Goal: Task Accomplishment & Management: Manage account settings

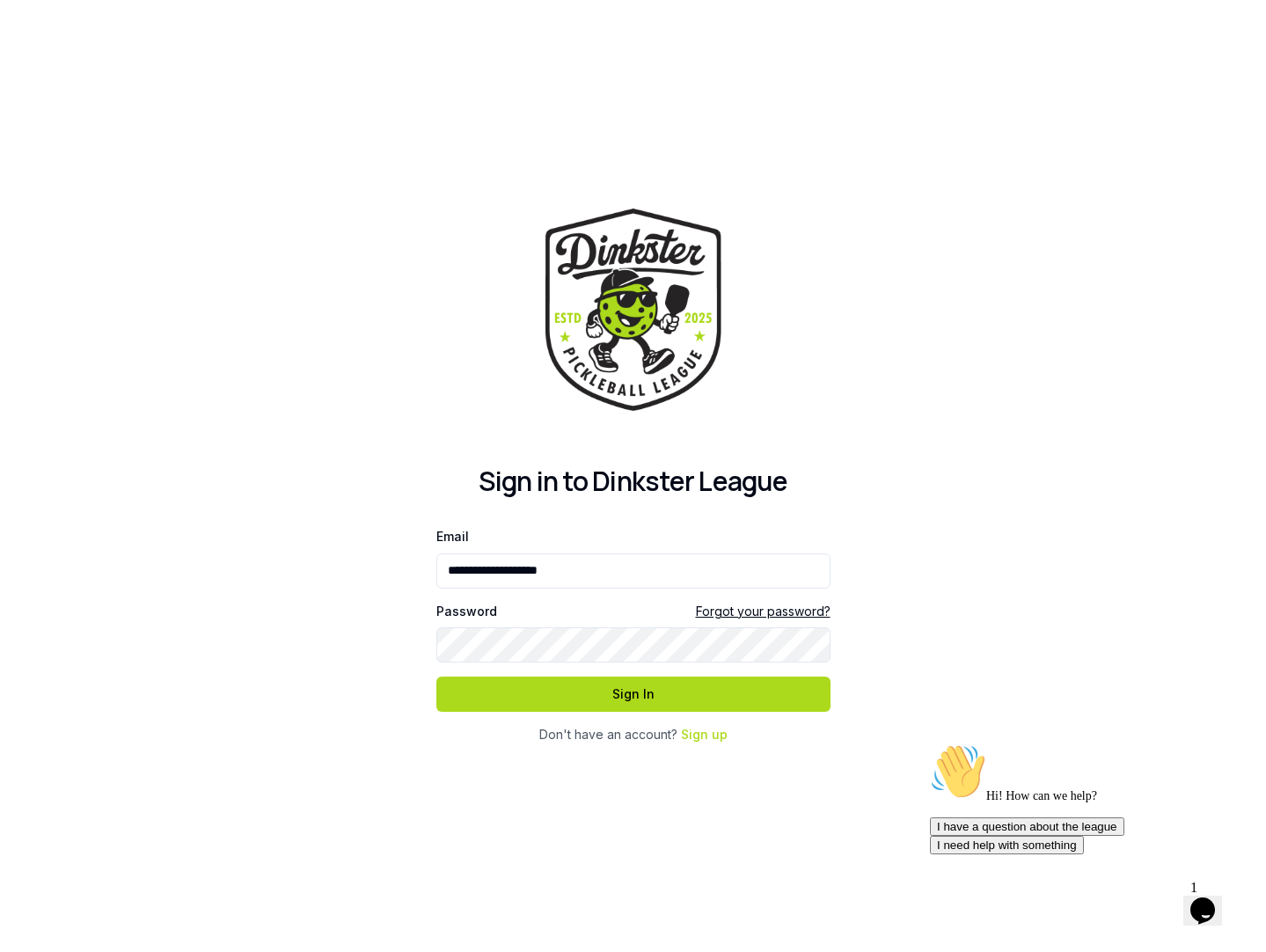
click at [814, 574] on input "**********" at bounding box center [633, 571] width 394 height 35
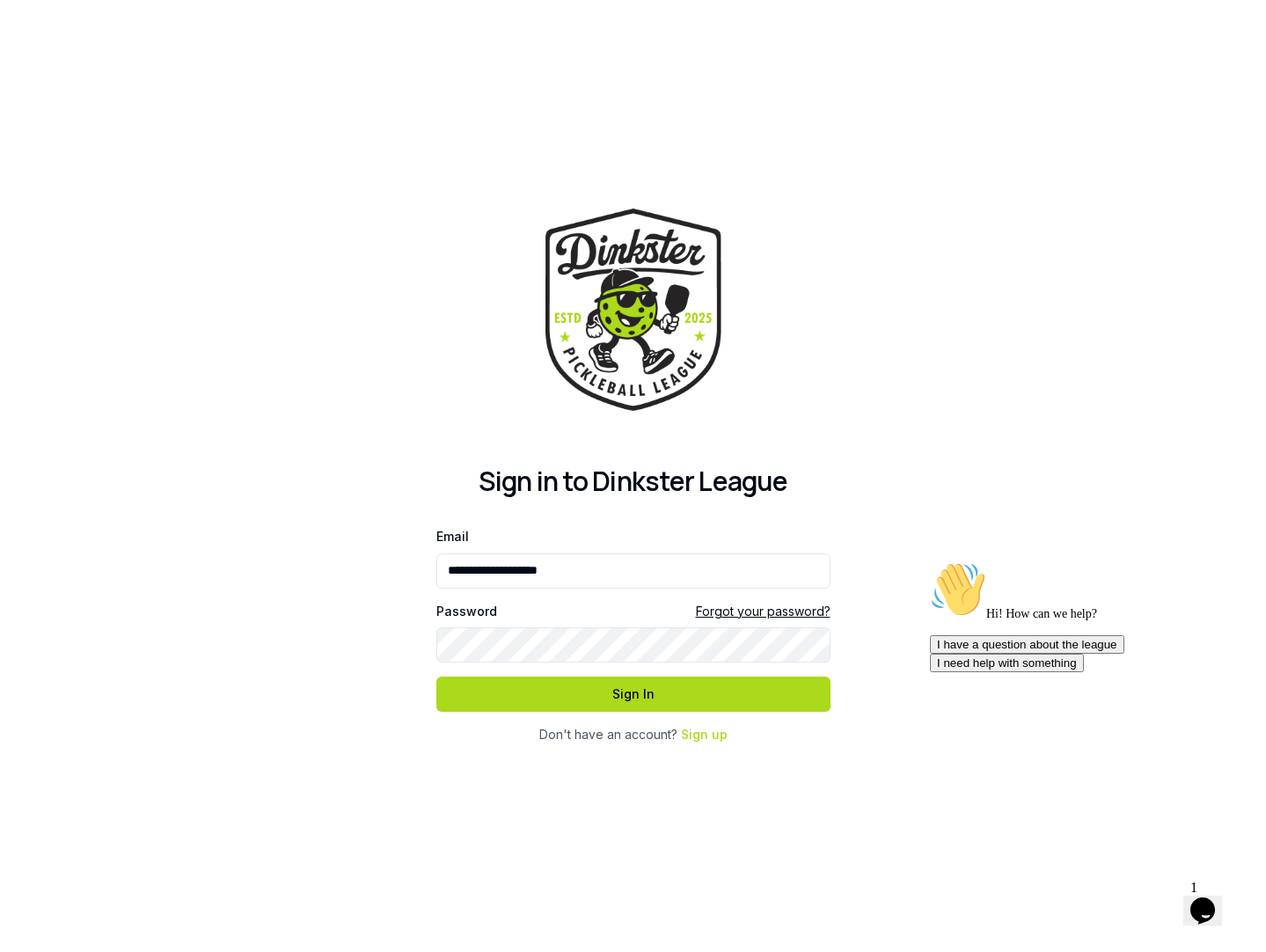
type input "**********"
click at [671, 699] on button "Sign In" at bounding box center [633, 695] width 394 height 35
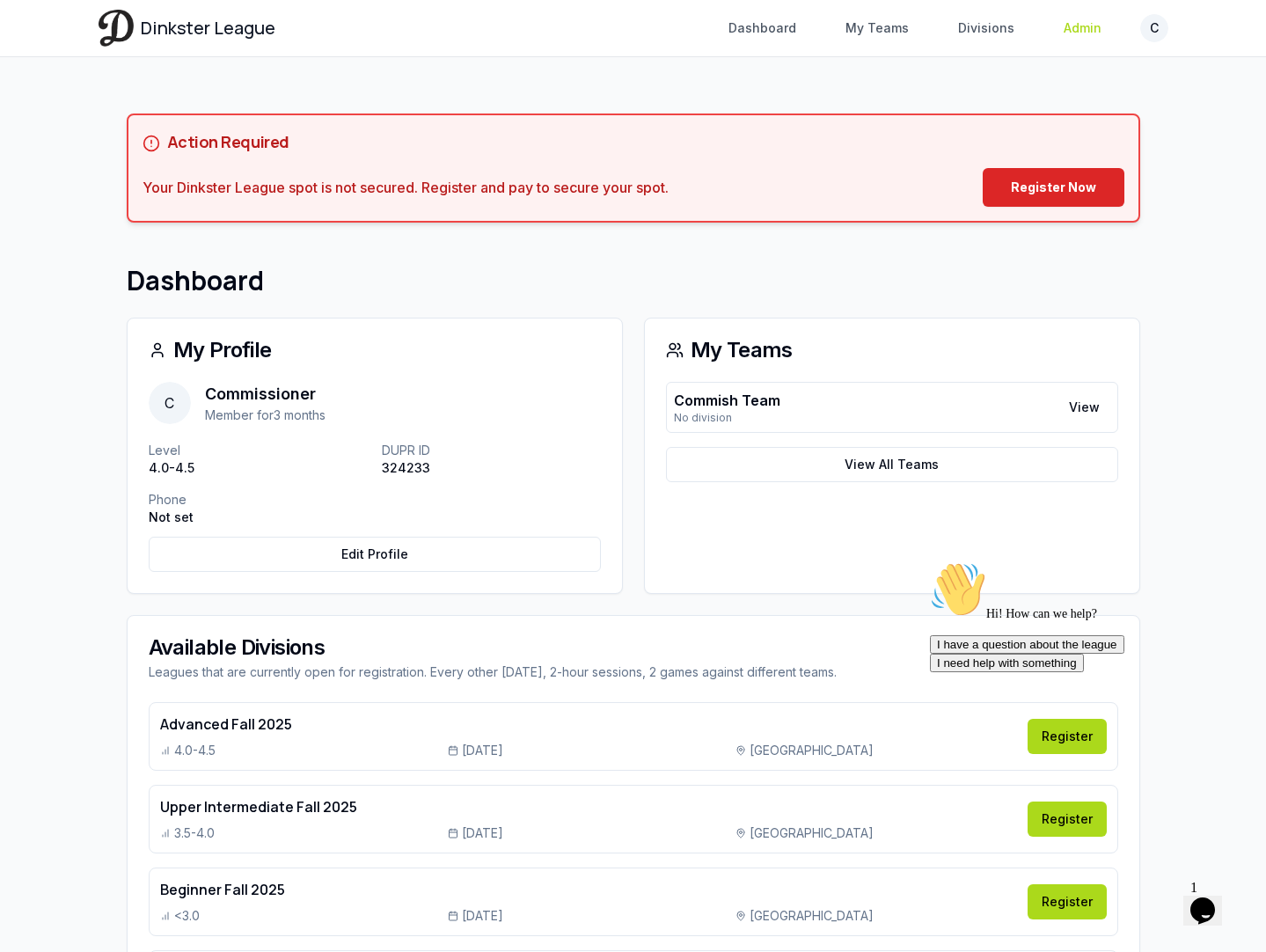
click at [1061, 27] on link "Admin" at bounding box center [1082, 28] width 59 height 32
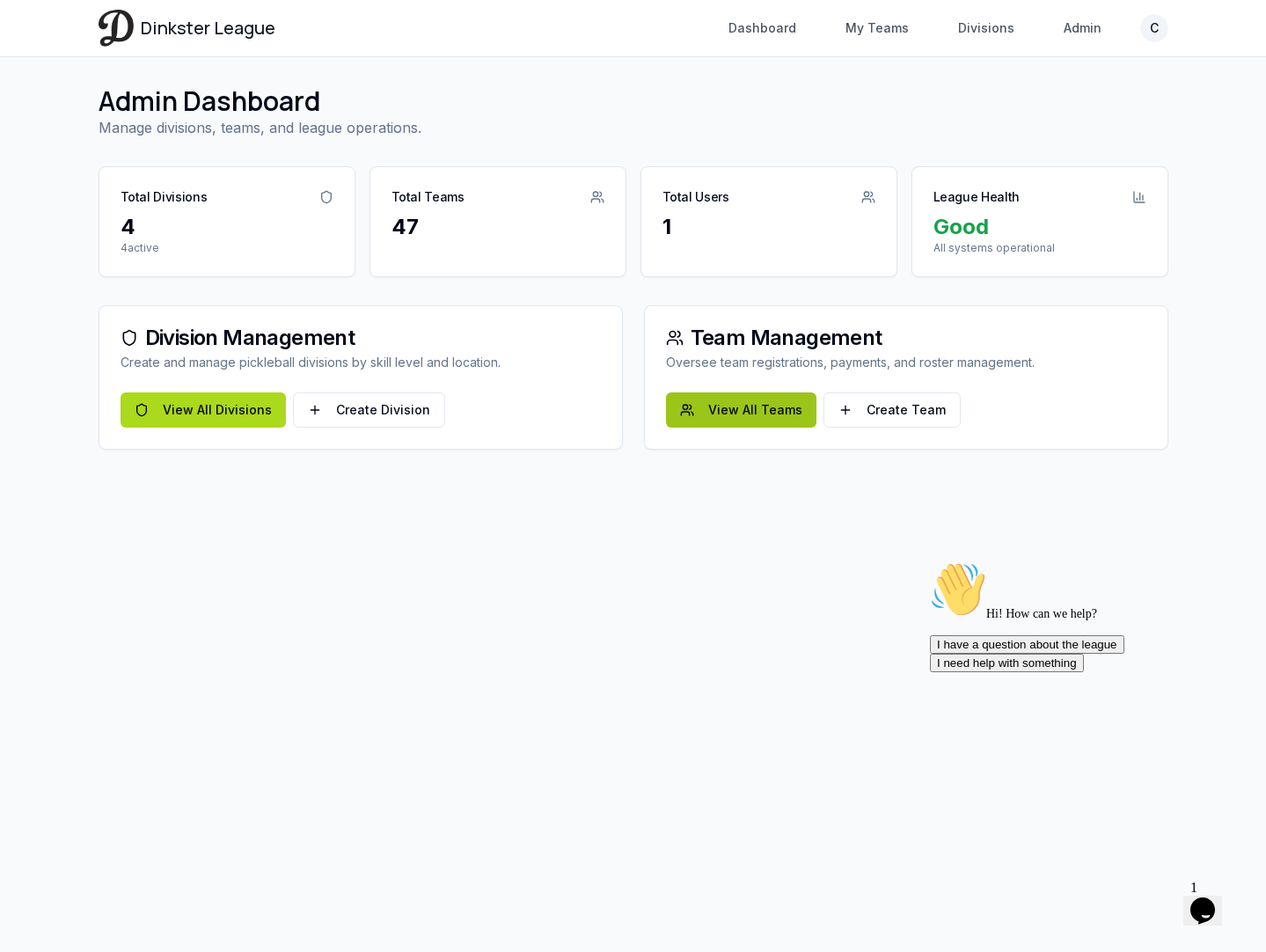
click at [761, 413] on link "View All Teams" at bounding box center [742, 410] width 151 height 35
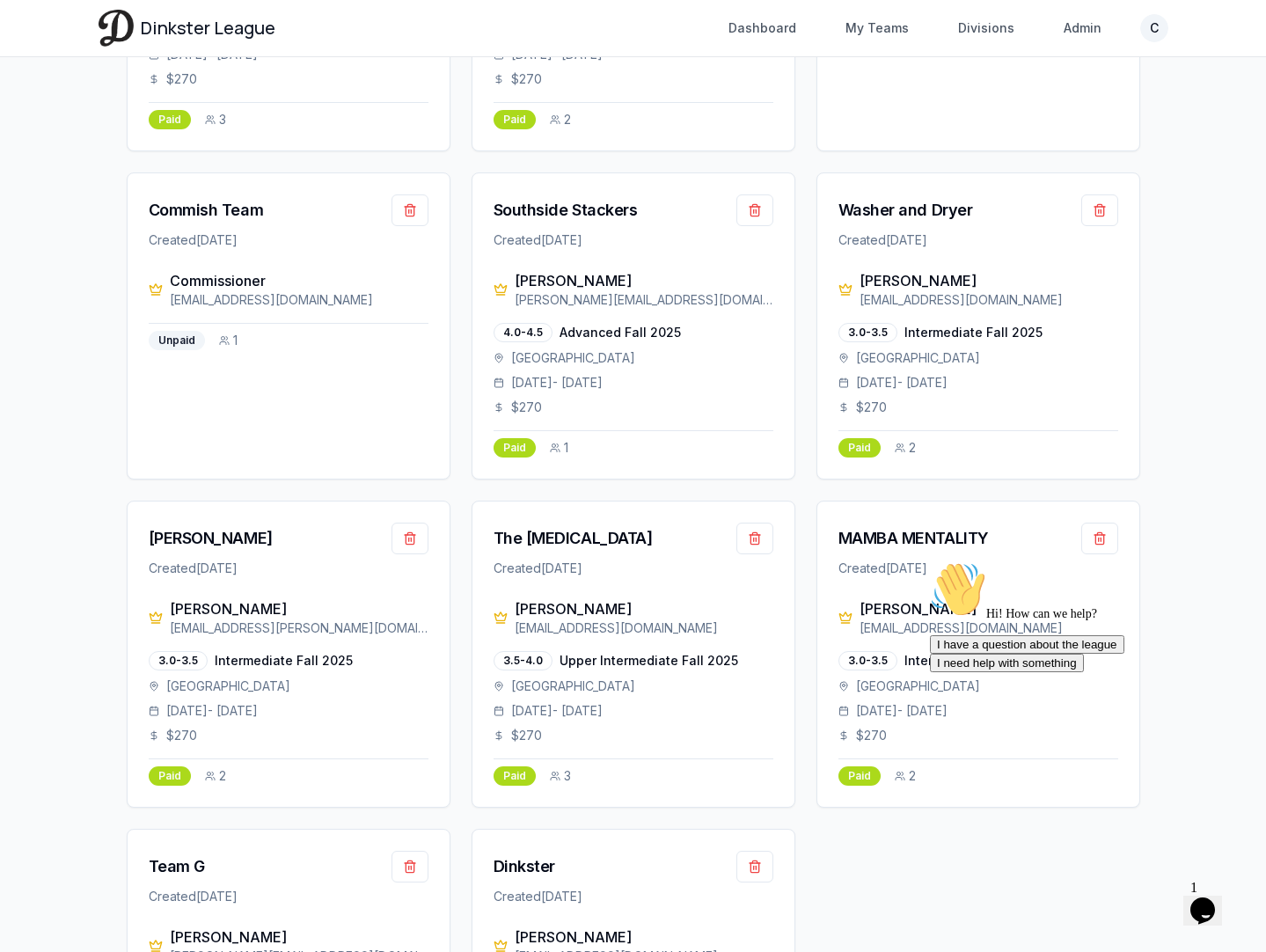
scroll to position [1782, 0]
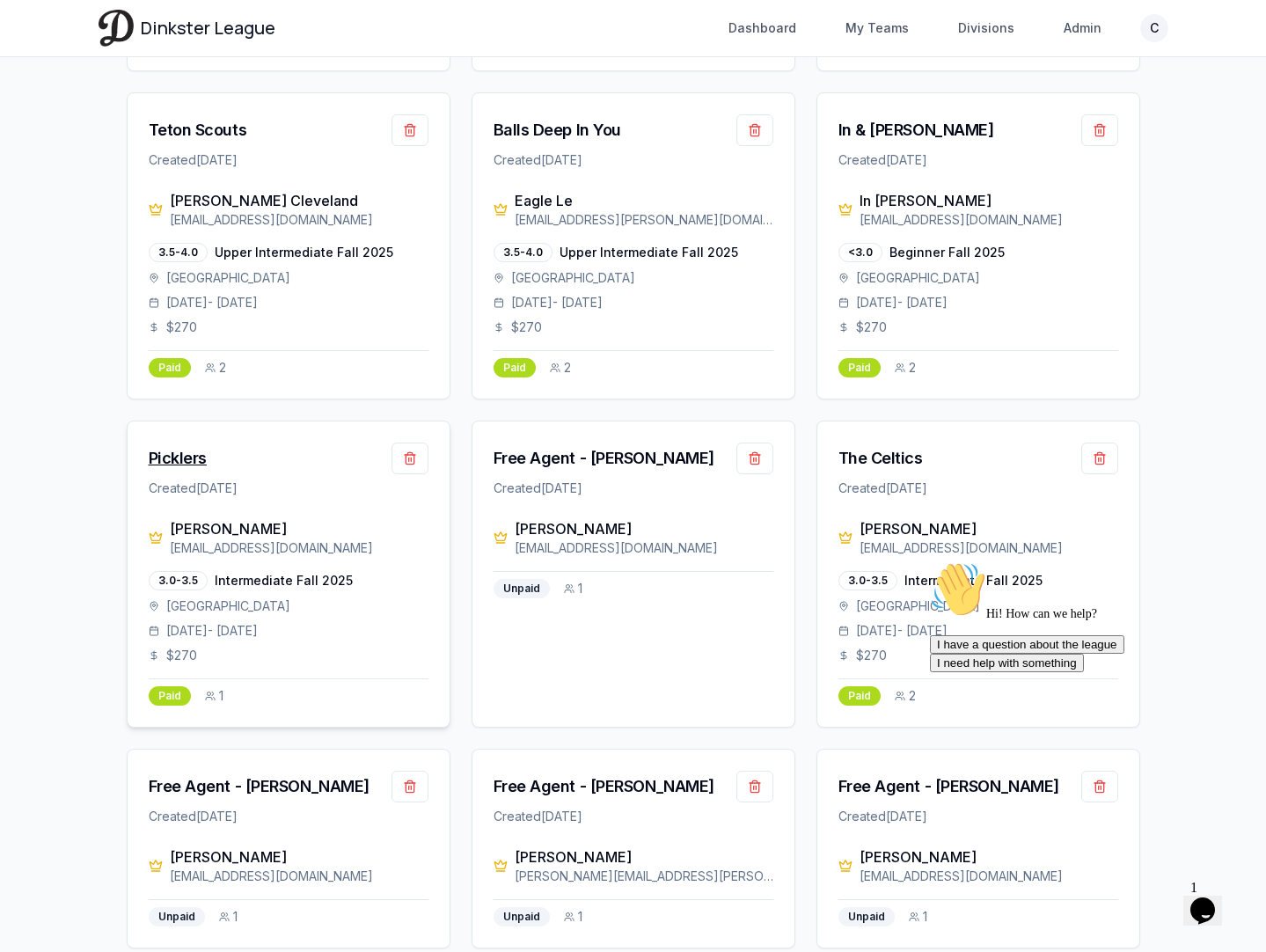
click at [185, 446] on div "Picklers" at bounding box center [177, 459] width 58 height 25
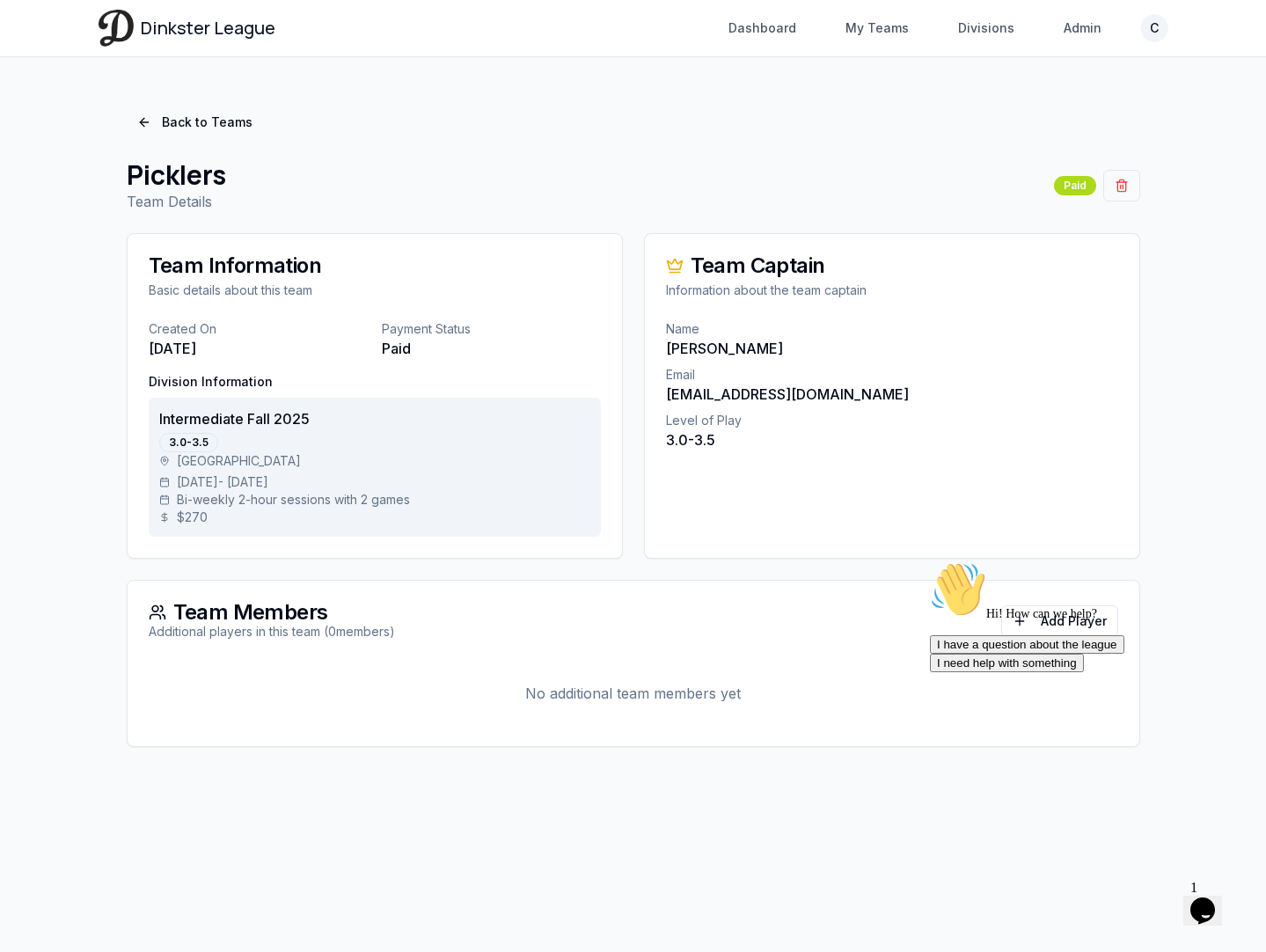
click at [1035, 619] on div "Hi! How can we help? I have a question about the league I need help with someth…" at bounding box center [1088, 617] width 317 height 111
click at [1068, 624] on div "Hi! How can we help? I have a question about the league I need help with someth…" at bounding box center [1088, 617] width 317 height 111
click at [930, 562] on icon "Chat attention grabber" at bounding box center [930, 562] width 0 height 0
click at [1073, 617] on button "Add Player" at bounding box center [1060, 621] width 117 height 32
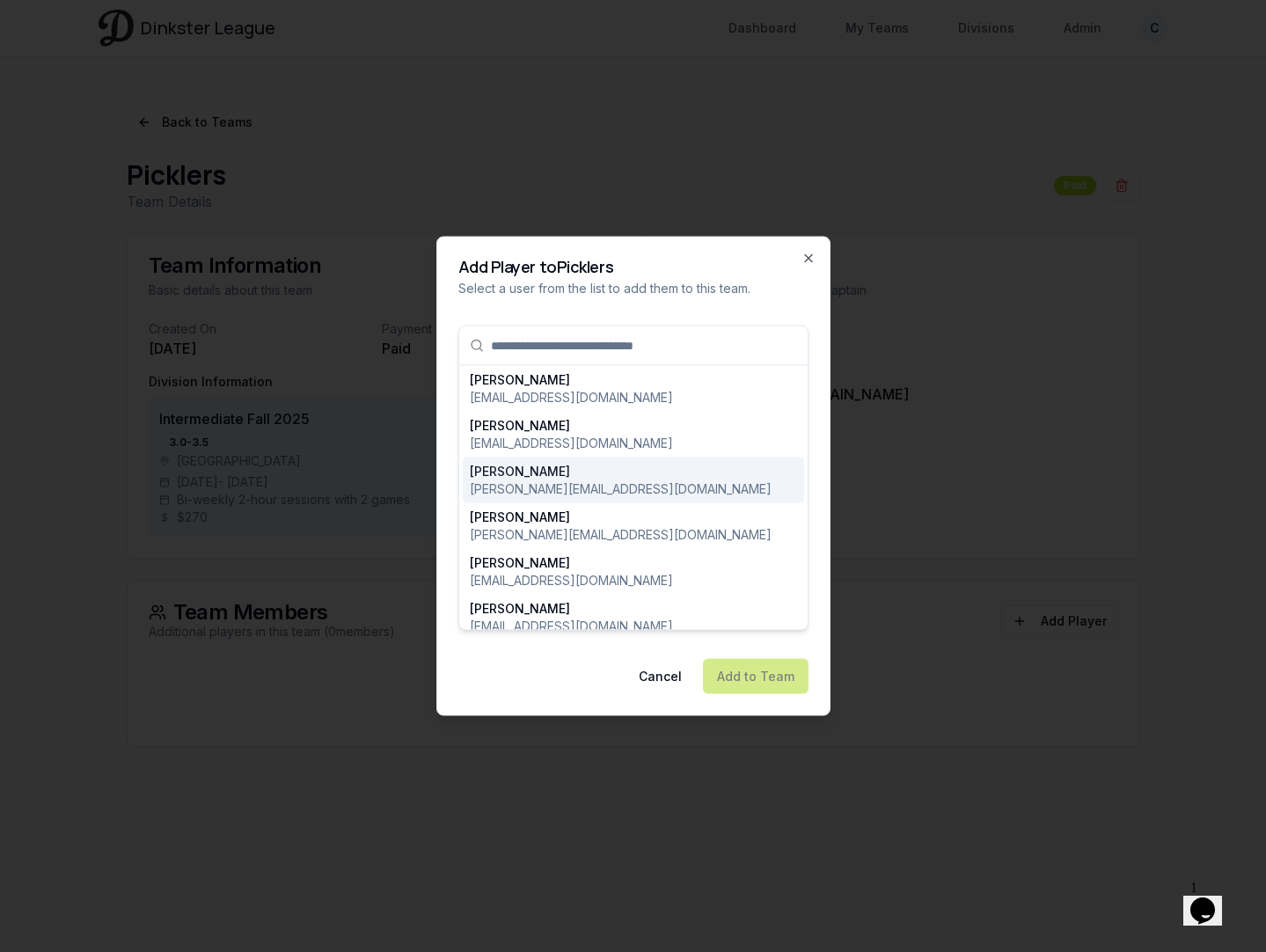
type input "**********"
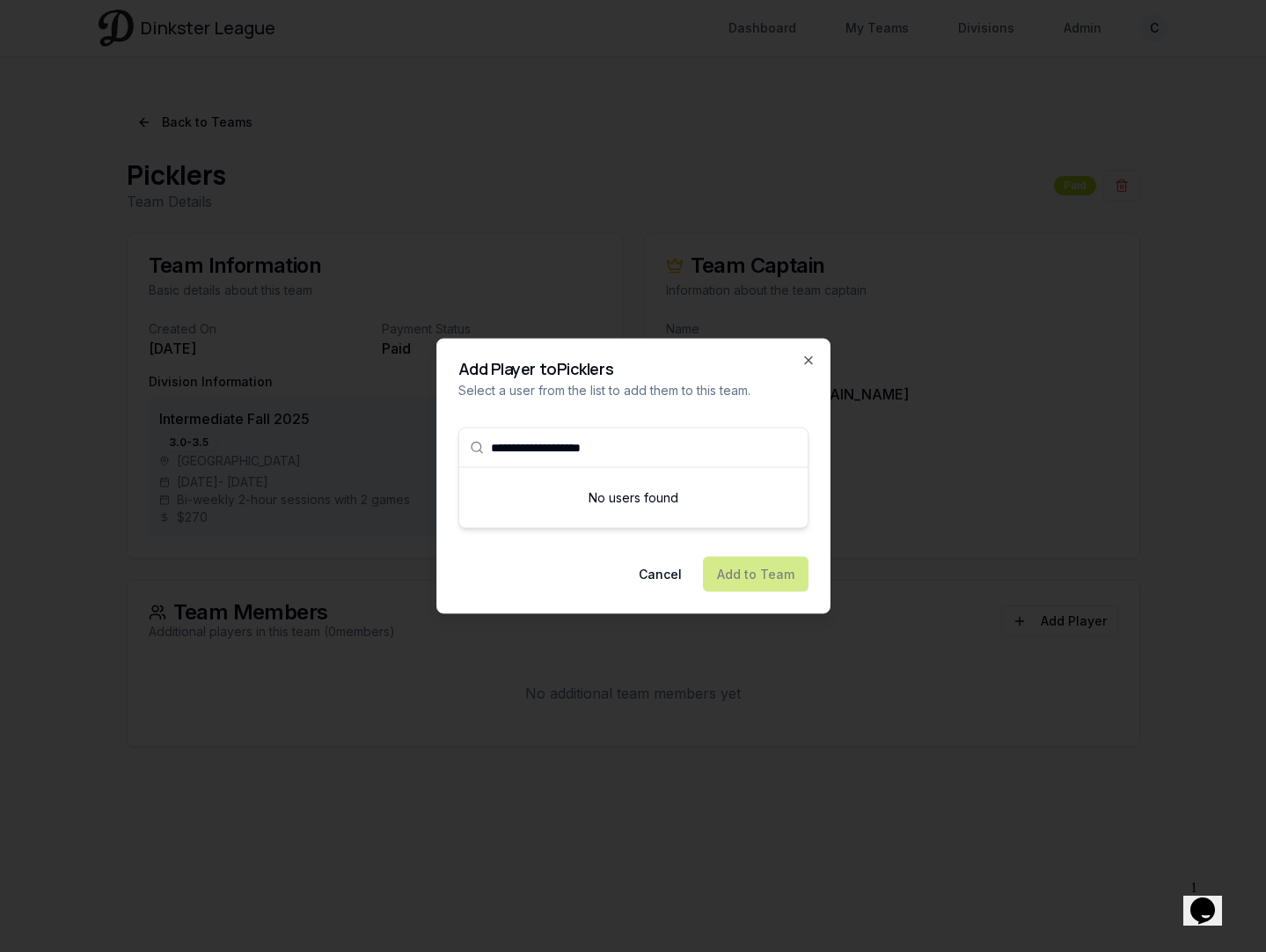
click at [630, 439] on input "**********" at bounding box center [643, 448] width 306 height 39
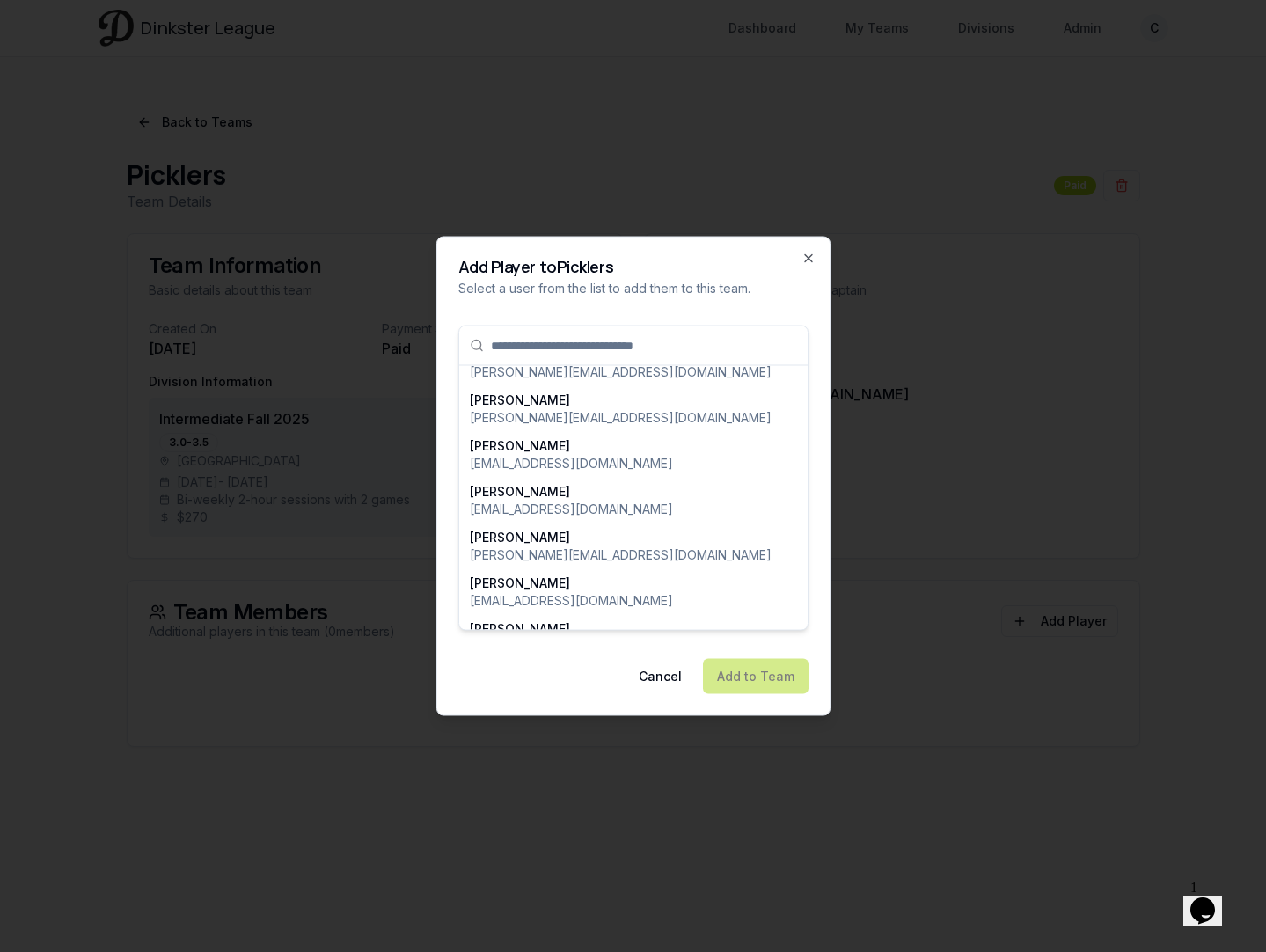
scroll to position [252, 0]
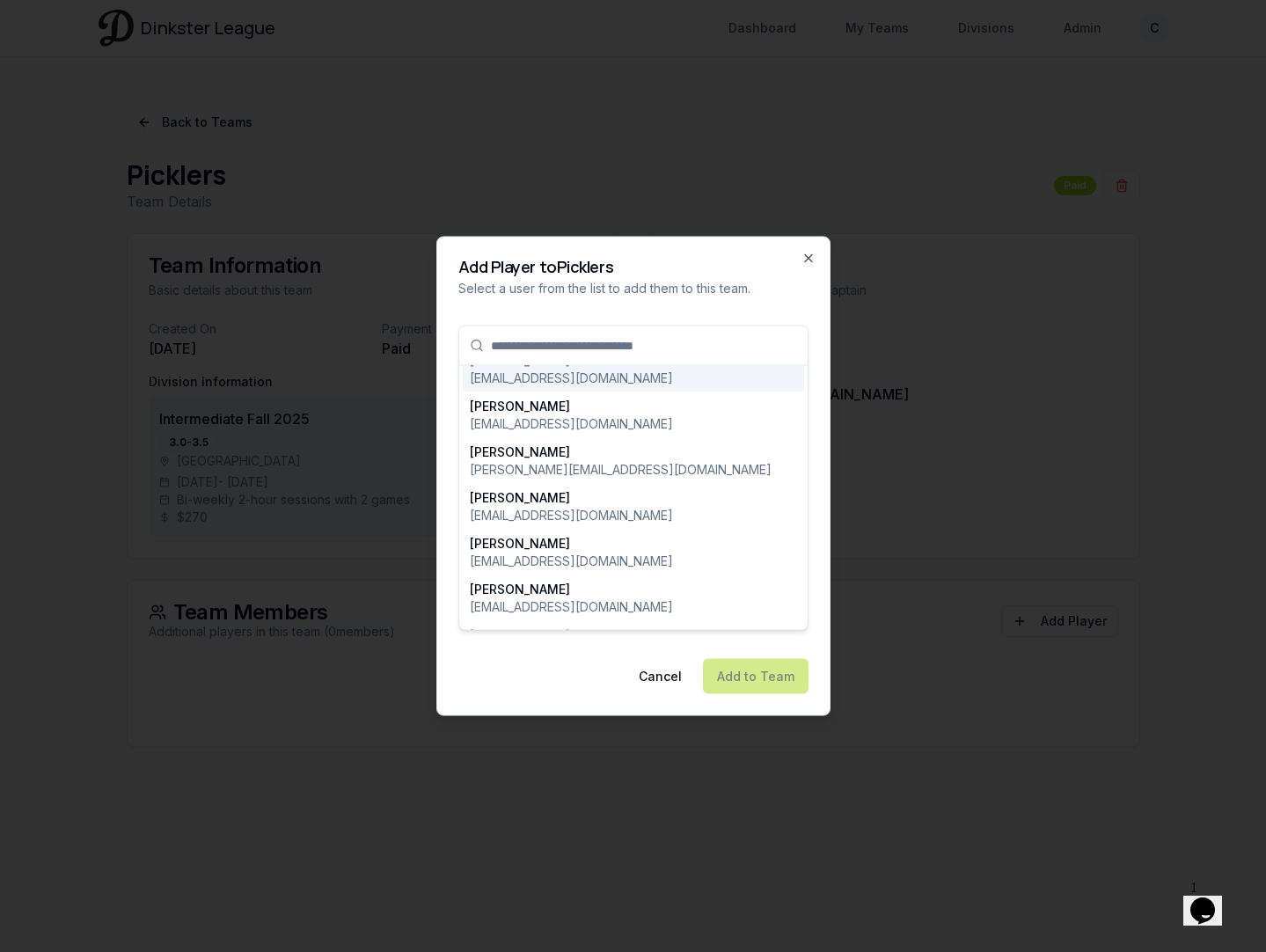
click at [616, 312] on div "[PERSON_NAME] [PERSON_NAME][EMAIL_ADDRESS][DOMAIN_NAME] [PERSON_NAME] [EMAIL_AD…" at bounding box center [633, 478] width 350 height 334
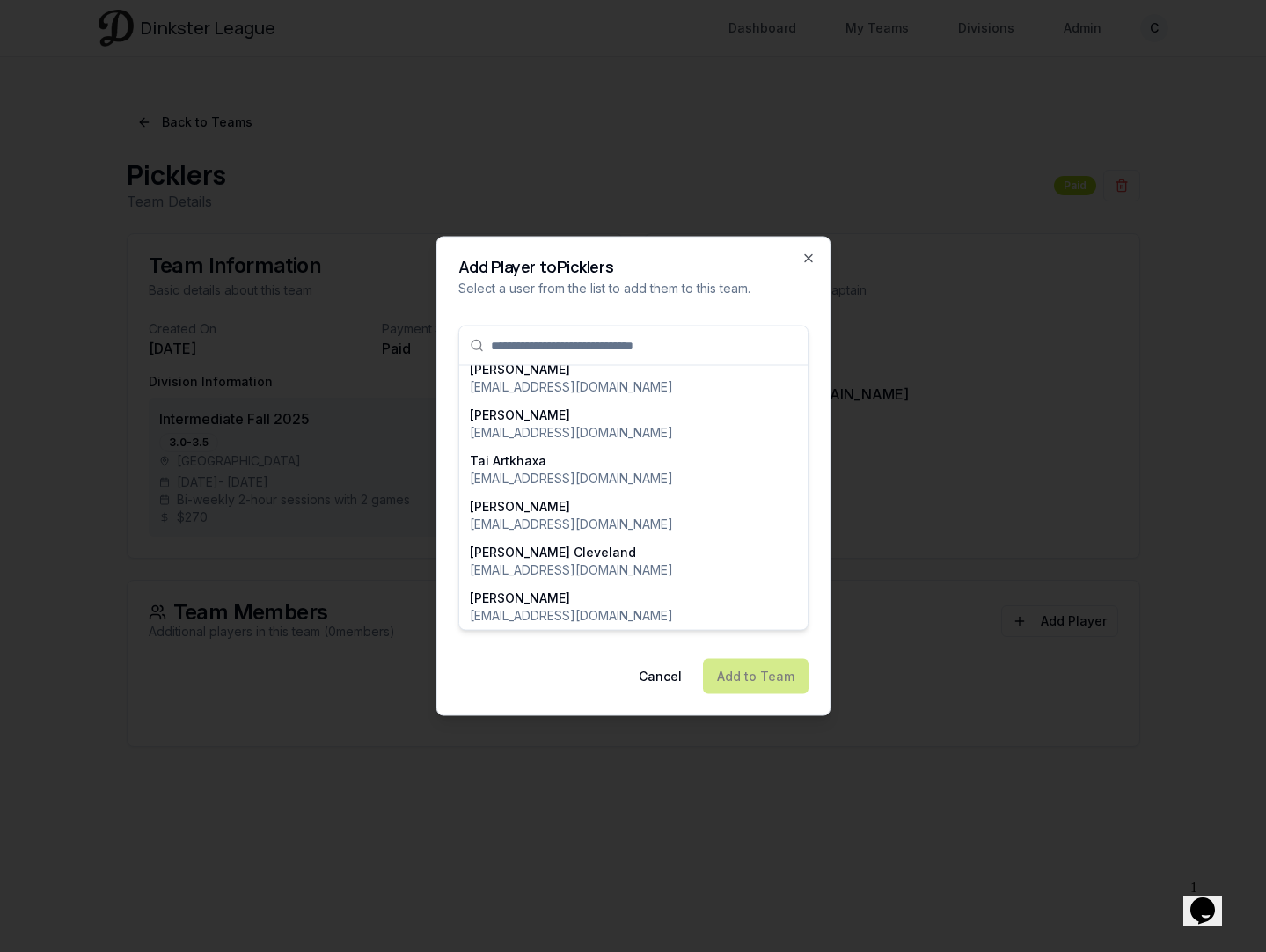
scroll to position [5632, 0]
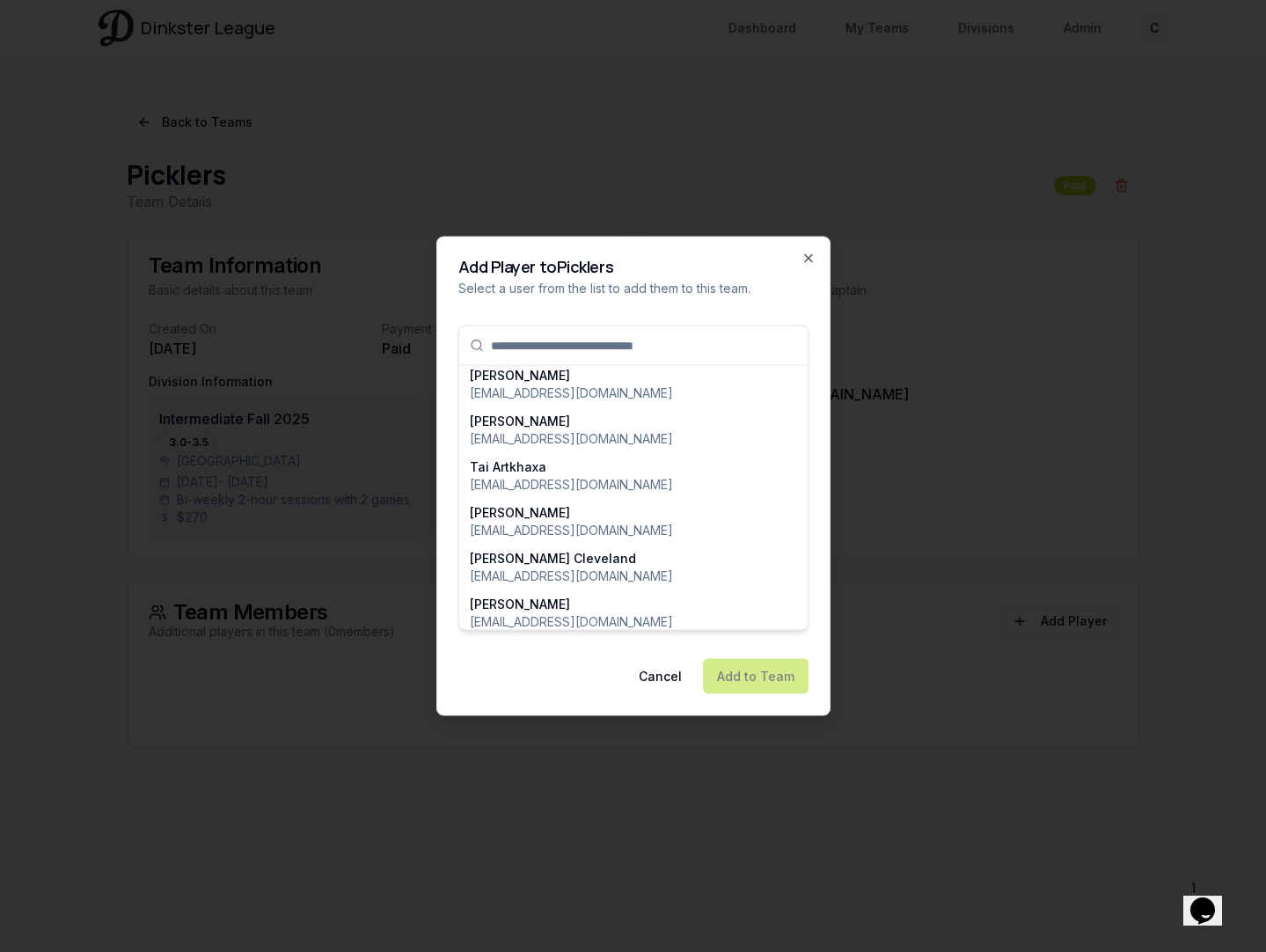
click at [55, 516] on div at bounding box center [633, 476] width 1266 height 952
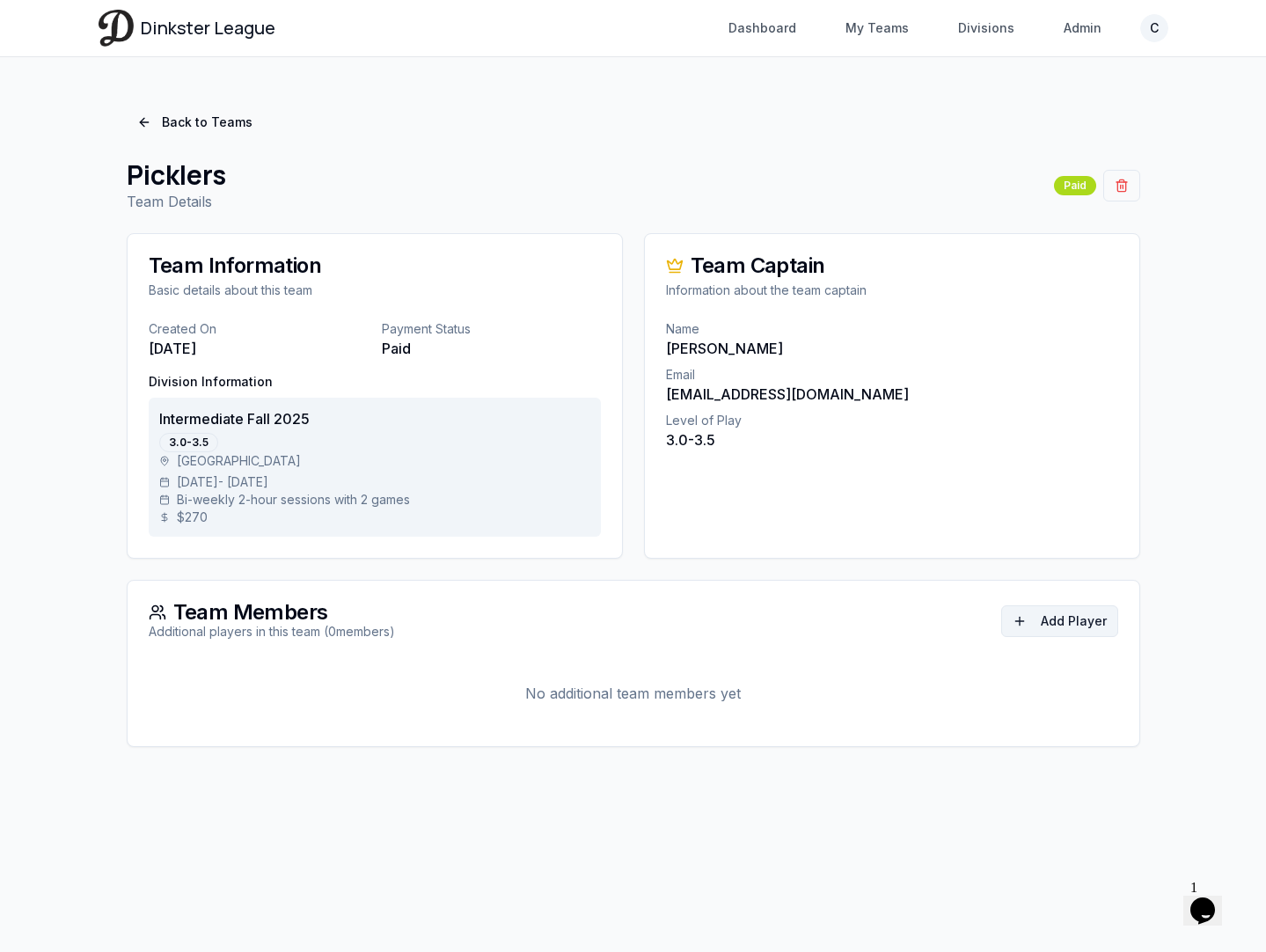
click at [1083, 612] on button "Add Player" at bounding box center [1060, 621] width 117 height 32
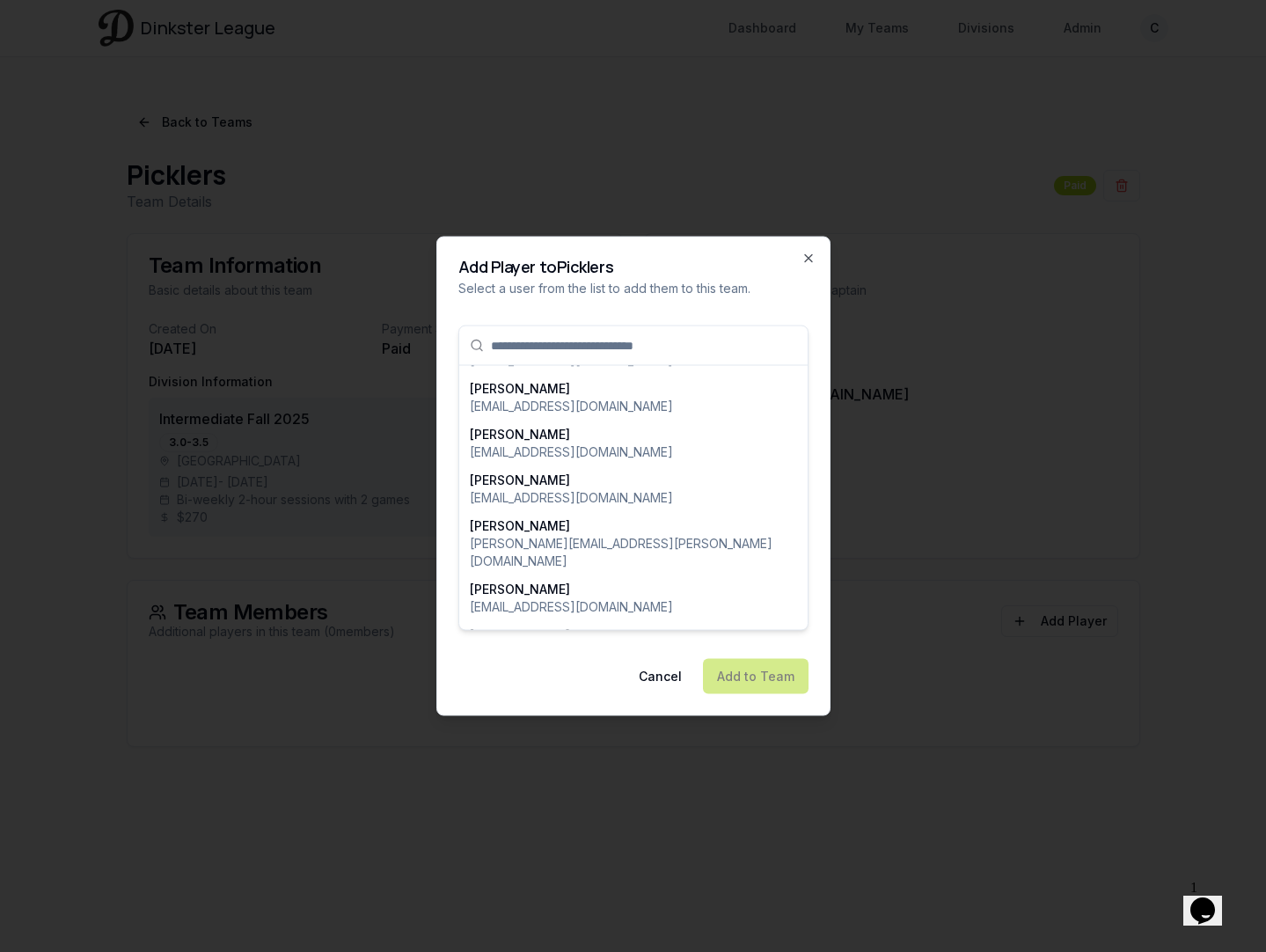
scroll to position [4823, 0]
click at [550, 626] on p "[PERSON_NAME]" at bounding box center [571, 635] width 203 height 18
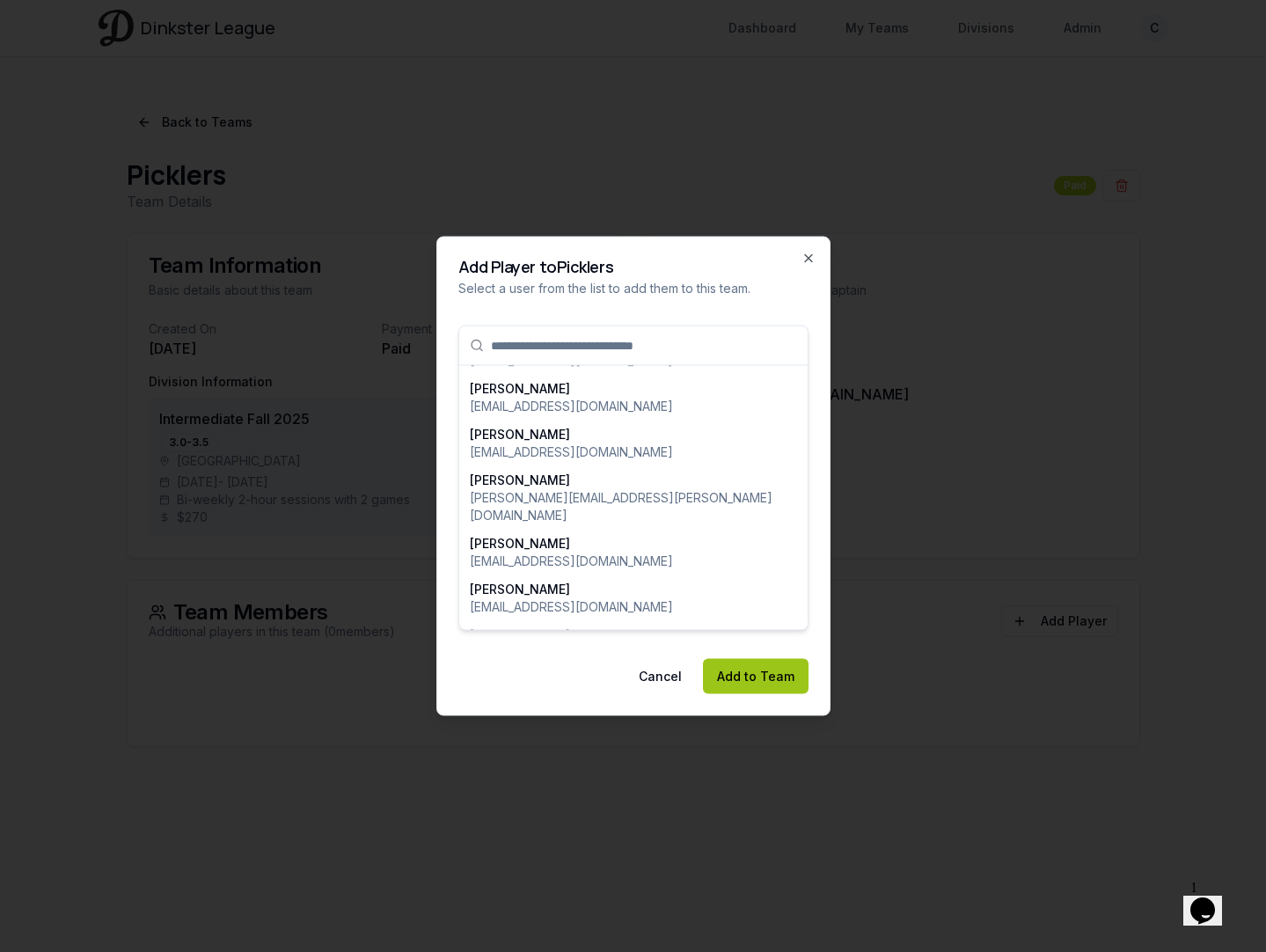
click at [751, 675] on button "Add to Team" at bounding box center [755, 677] width 106 height 35
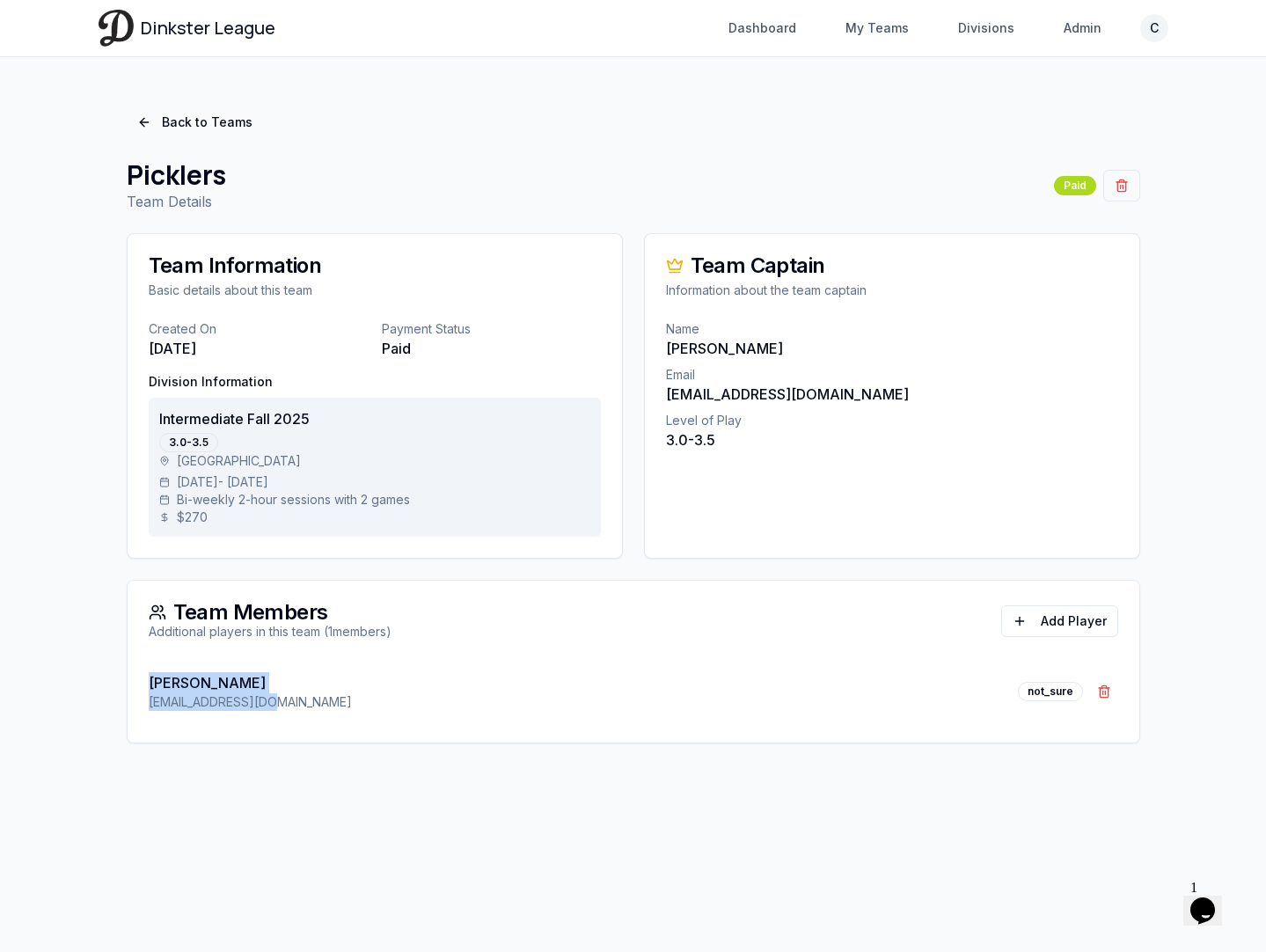
drag, startPoint x: 281, startPoint y: 705, endPoint x: 146, endPoint y: 683, distance: 136.8
click at [146, 683] on div "[PERSON_NAME] [EMAIL_ADDRESS][DOMAIN_NAME] not_sure Remove [PERSON_NAME]" at bounding box center [633, 702] width 1011 height 81
copy div "[PERSON_NAME] [EMAIL_ADDRESS][DOMAIN_NAME]"
